Goal: Navigation & Orientation: Understand site structure

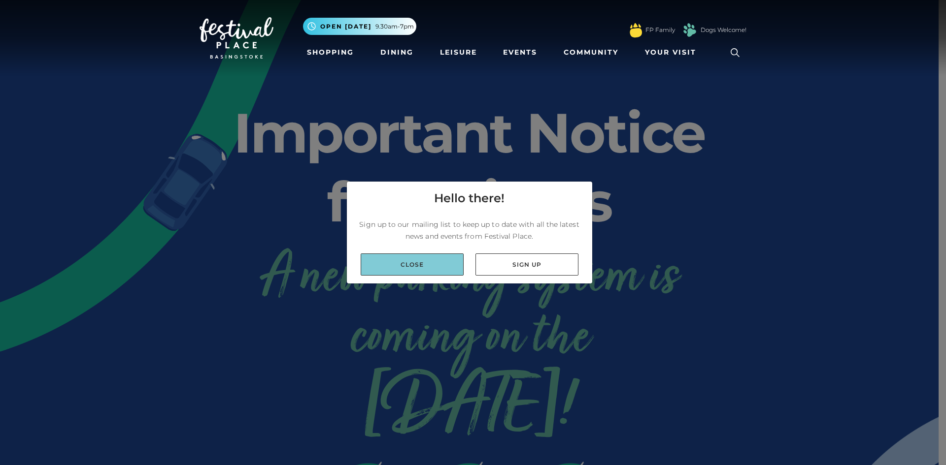
click at [426, 269] on link "Close" at bounding box center [412, 265] width 103 height 22
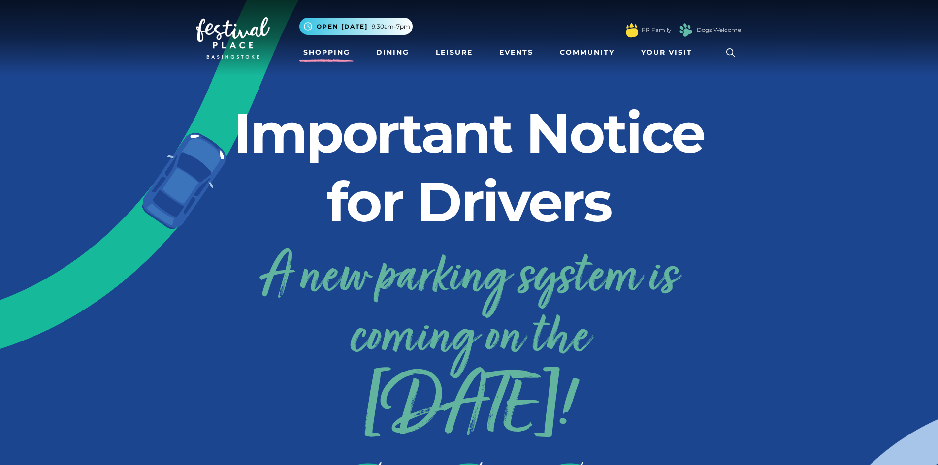
click at [315, 52] on link "Shopping" at bounding box center [326, 52] width 55 height 18
click at [507, 53] on link "Events" at bounding box center [517, 52] width 42 height 18
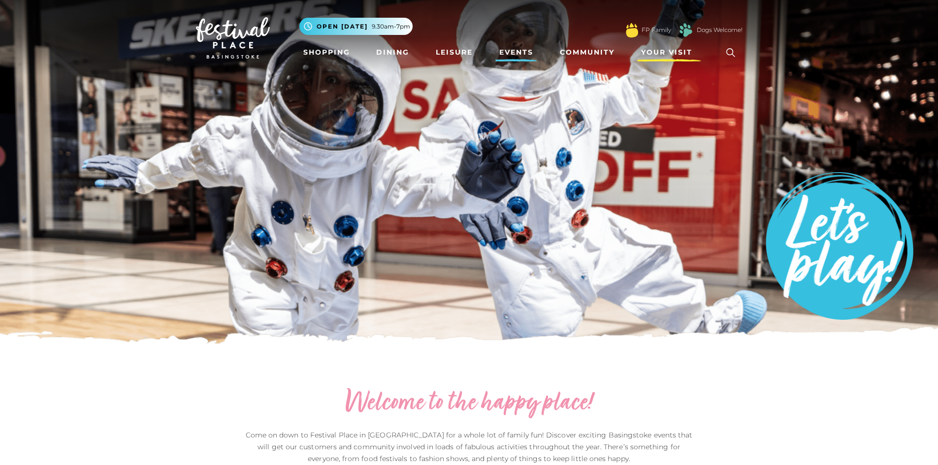
click at [661, 52] on span "Your Visit" at bounding box center [666, 52] width 51 height 10
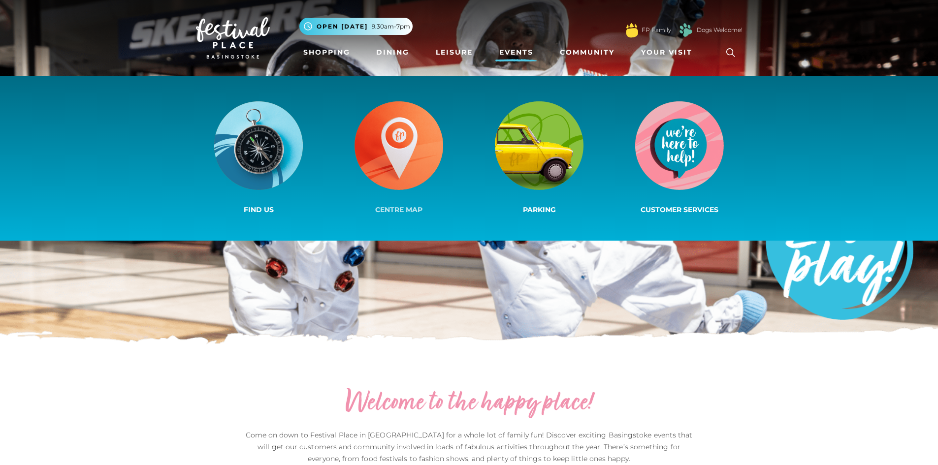
click at [399, 141] on img at bounding box center [399, 145] width 89 height 89
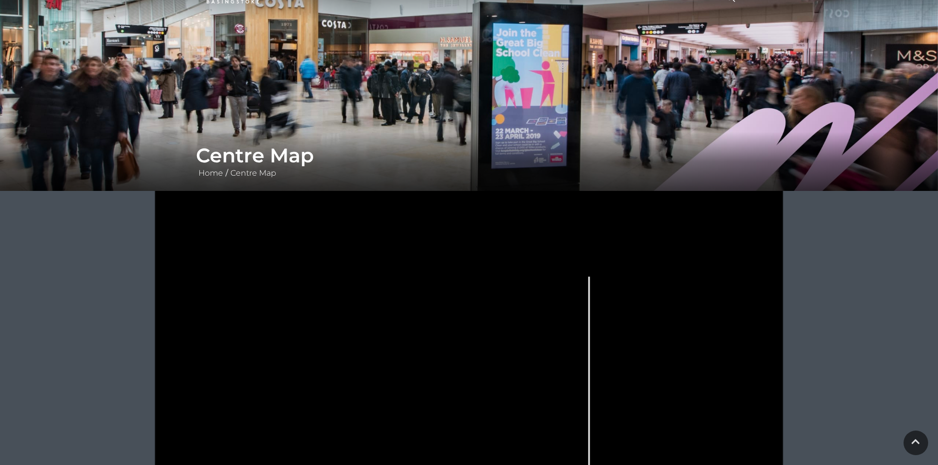
scroll to position [197, 0]
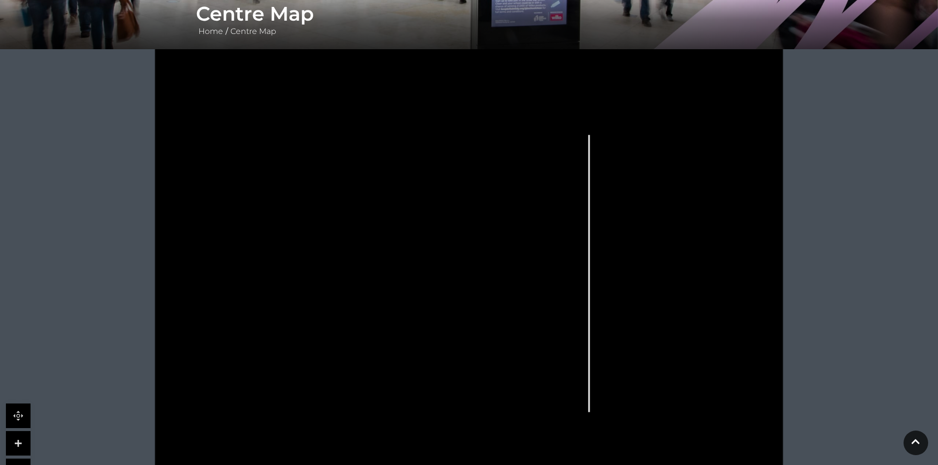
click at [22, 442] on link at bounding box center [18, 443] width 25 height 25
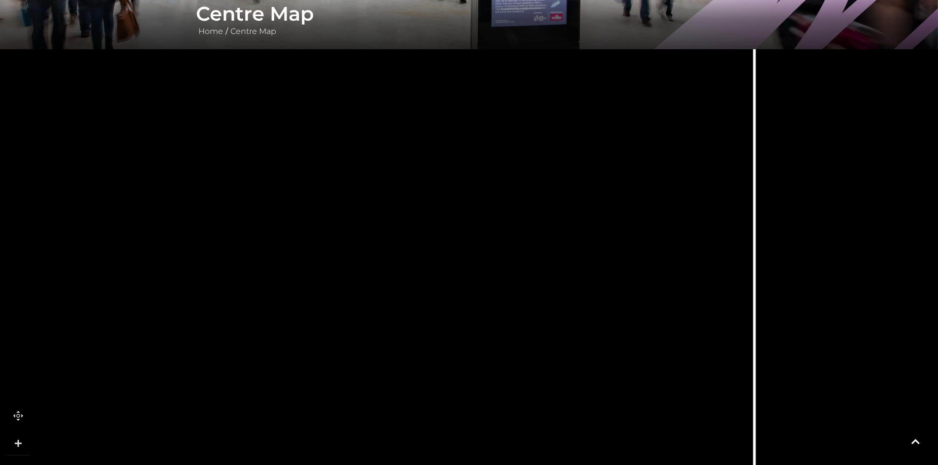
drag, startPoint x: 254, startPoint y: 220, endPoint x: 315, endPoint y: 169, distance: 79.0
click at [315, 169] on rect at bounding box center [315, 148] width 18 height 45
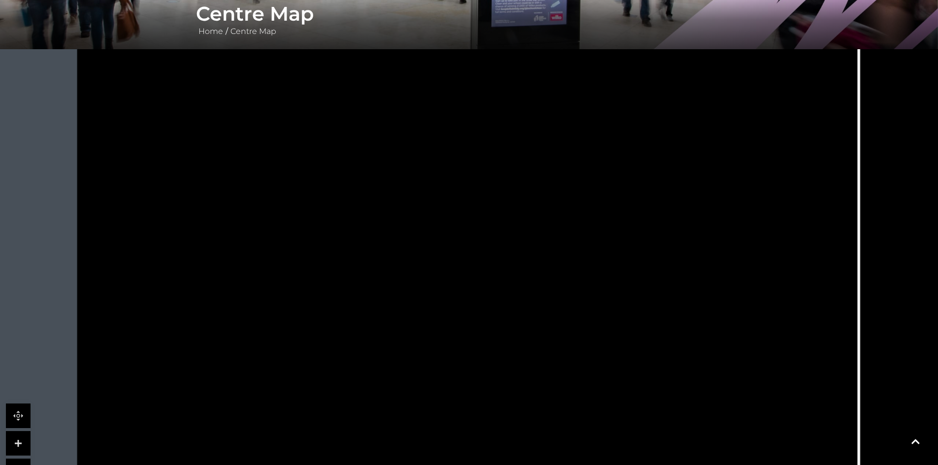
drag, startPoint x: 441, startPoint y: 145, endPoint x: 545, endPoint y: 186, distance: 112.1
click at [536, 189] on tspan "Vodafone" at bounding box center [536, 189] width 0 height 0
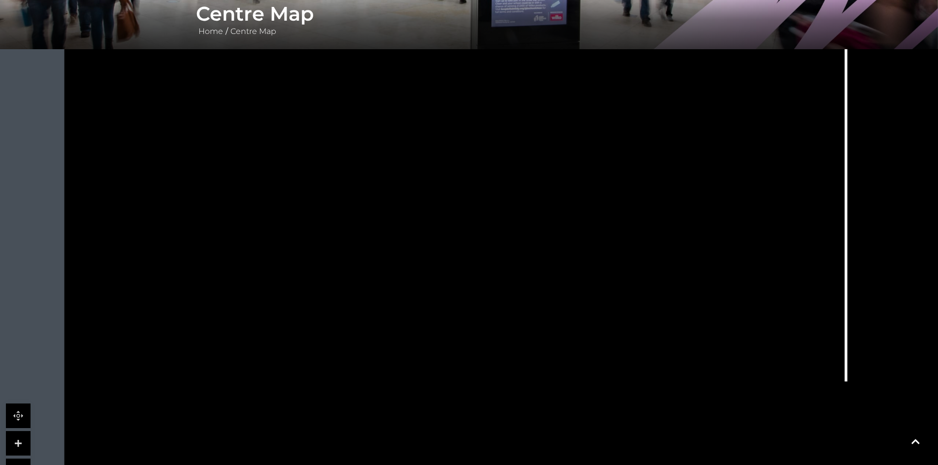
drag, startPoint x: 441, startPoint y: 241, endPoint x: 429, endPoint y: 104, distance: 137.5
click at [429, 104] on polygon at bounding box center [444, 77] width 38 height 95
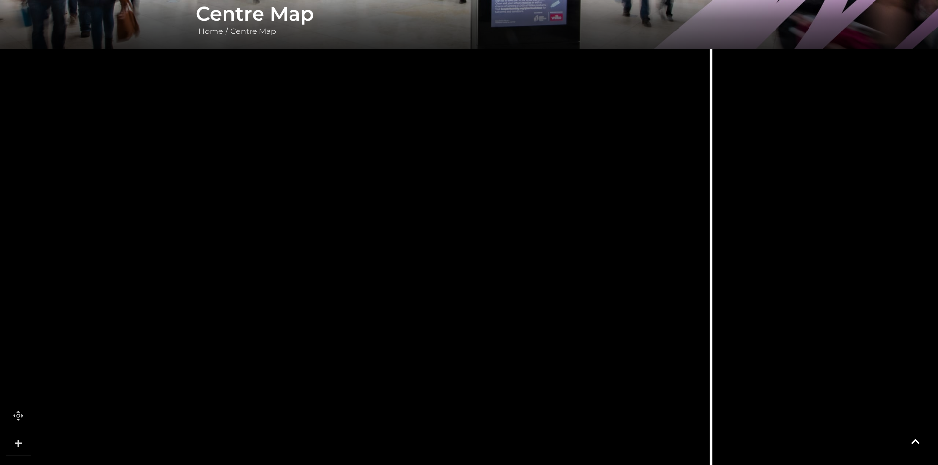
drag, startPoint x: 511, startPoint y: 211, endPoint x: 375, endPoint y: 357, distance: 199.7
click at [377, 362] on rect at bounding box center [390, 358] width 44 height 15
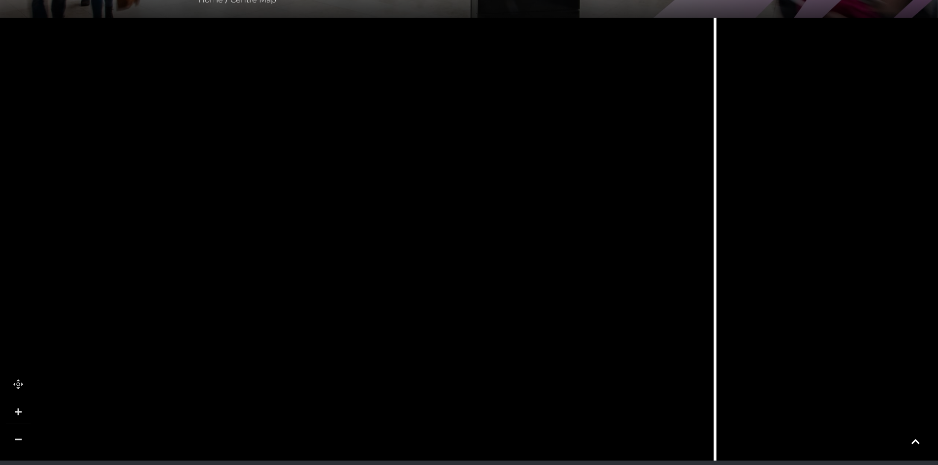
scroll to position [143, 0]
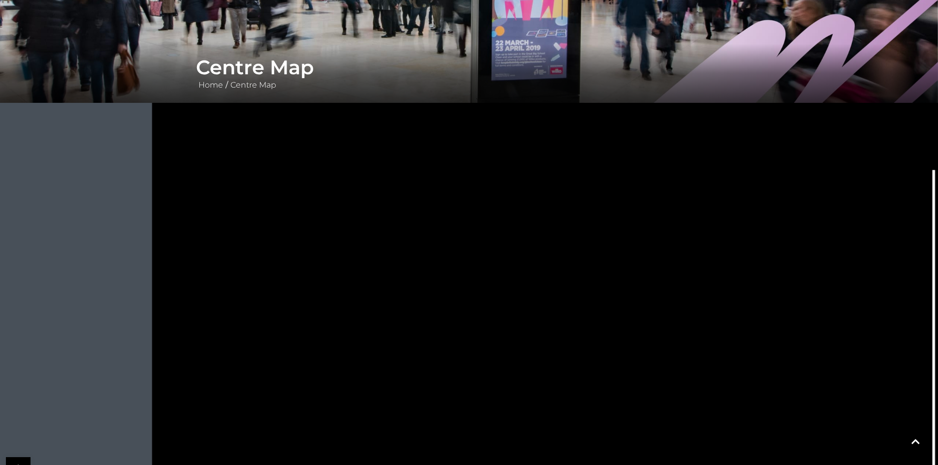
drag, startPoint x: 254, startPoint y: 244, endPoint x: 464, endPoint y: 327, distance: 225.8
click at [464, 327] on polygon at bounding box center [490, 473] width 483 height 559
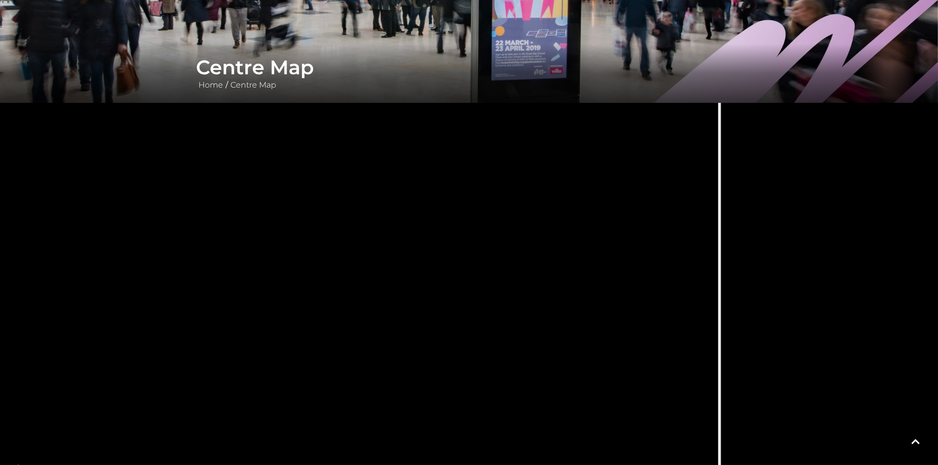
drag, startPoint x: 555, startPoint y: 297, endPoint x: 340, endPoint y: 216, distance: 229.6
click at [340, 216] on polygon at bounding box center [276, 395] width 483 height 559
drag, startPoint x: 381, startPoint y: 335, endPoint x: 381, endPoint y: 231, distance: 104.4
click at [381, 231] on polygon at bounding box center [276, 287] width 483 height 559
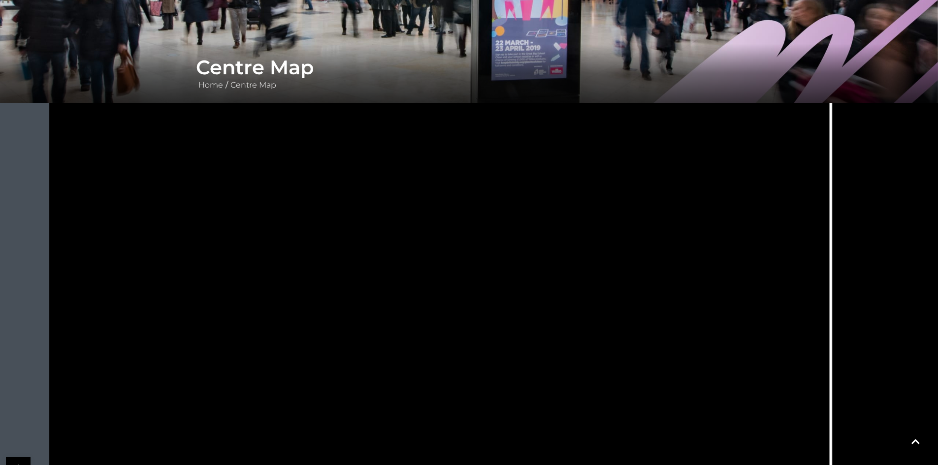
drag, startPoint x: 506, startPoint y: 285, endPoint x: 618, endPoint y: 283, distance: 111.3
click at [618, 283] on icon at bounding box center [614, 228] width 1419 height 798
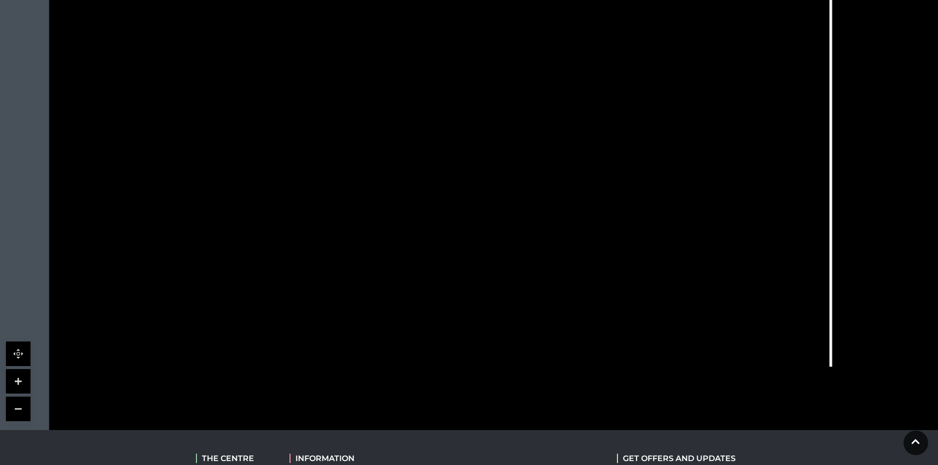
scroll to position [242, 0]
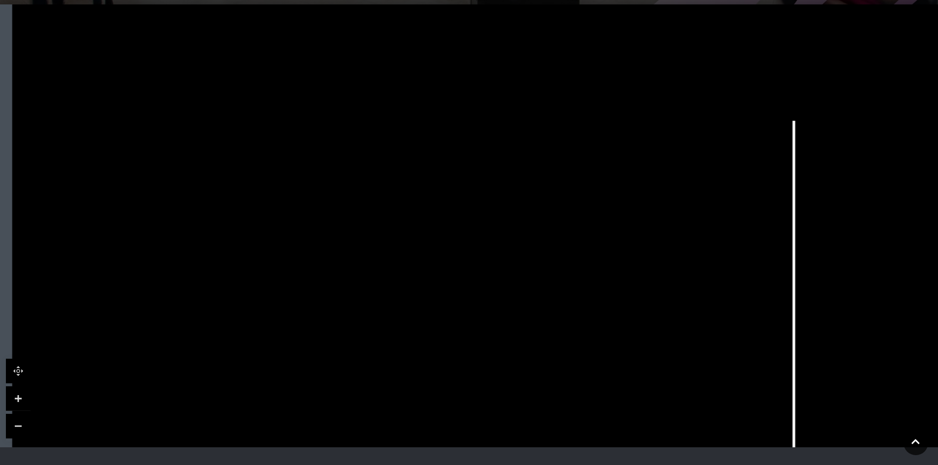
drag, startPoint x: 644, startPoint y: 187, endPoint x: 607, endPoint y: 423, distance: 239.3
click at [607, 423] on icon at bounding box center [664, 383] width 195 height 435
